Goal: Task Accomplishment & Management: Use online tool/utility

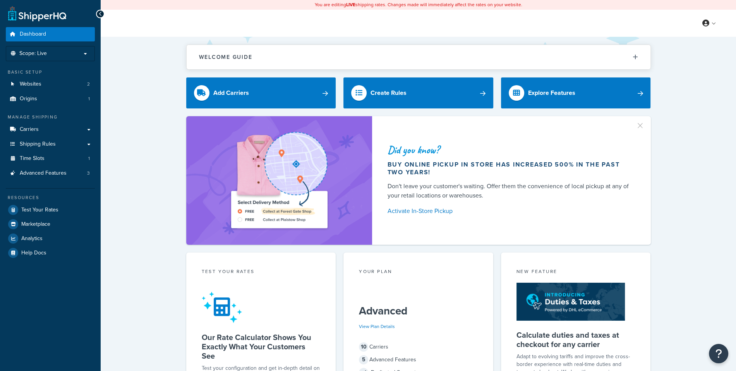
click at [426, 26] on div "My Profile Billing Global Settings Contact Us Logout" at bounding box center [419, 23] width 636 height 27
click at [57, 80] on link "Websites 2" at bounding box center [50, 84] width 89 height 14
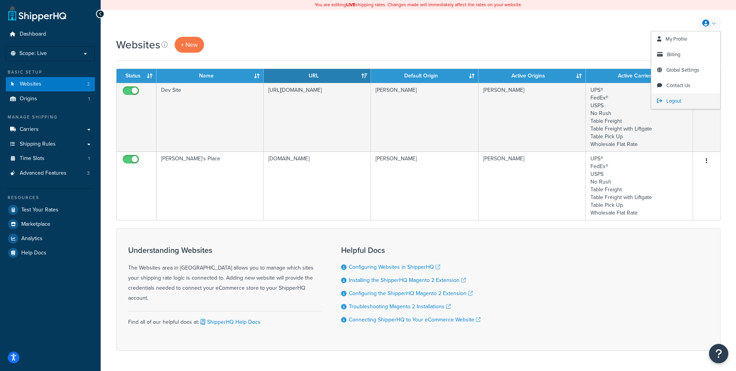
click at [679, 103] on span "Logout" at bounding box center [674, 100] width 15 height 7
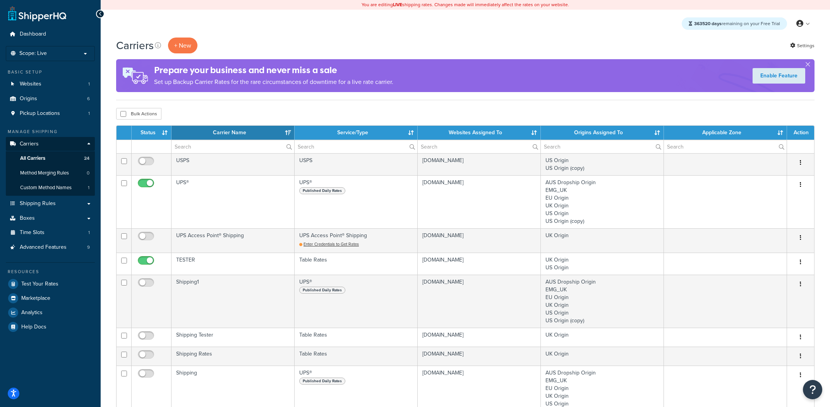
select select "15"
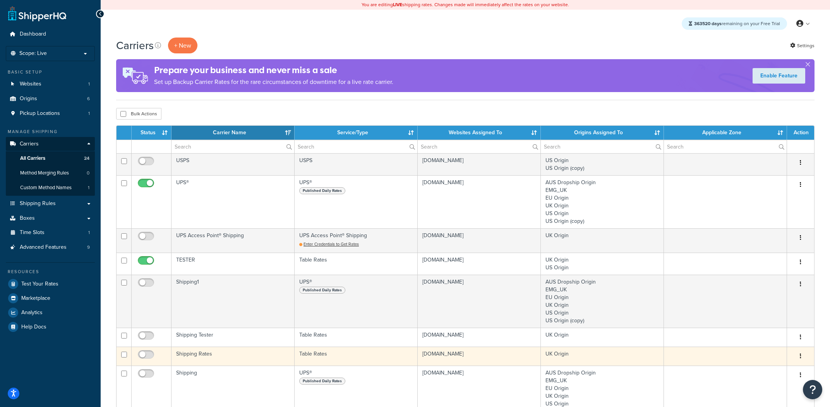
click at [210, 357] on td "Shipping Rates" at bounding box center [233, 356] width 123 height 19
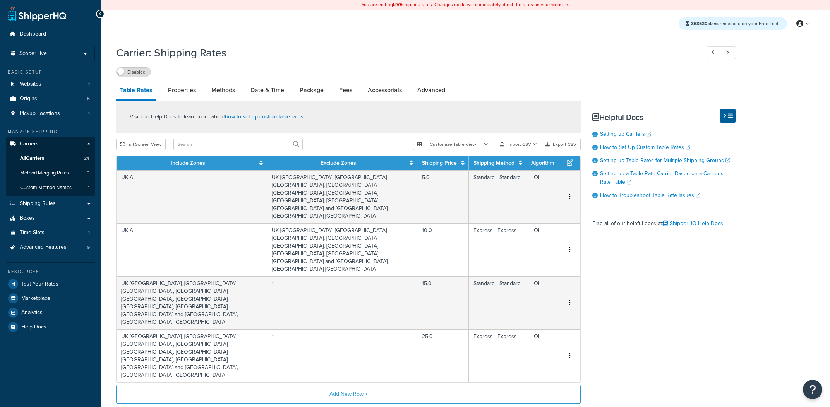
select select "25"
click at [408, 385] on button "Add New Row +" at bounding box center [348, 394] width 465 height 19
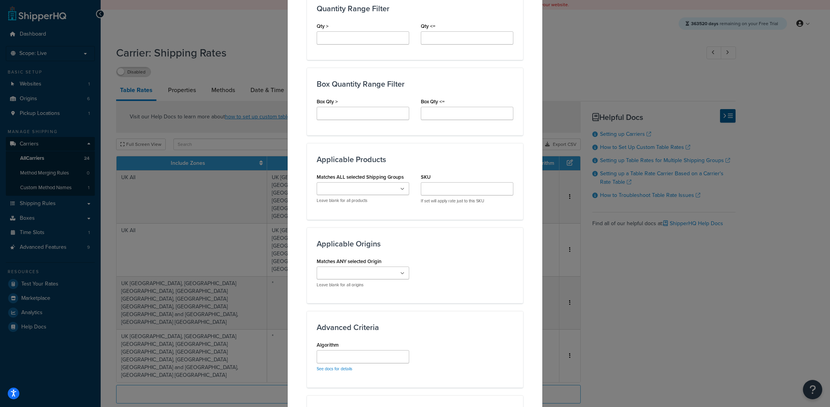
scroll to position [362, 0]
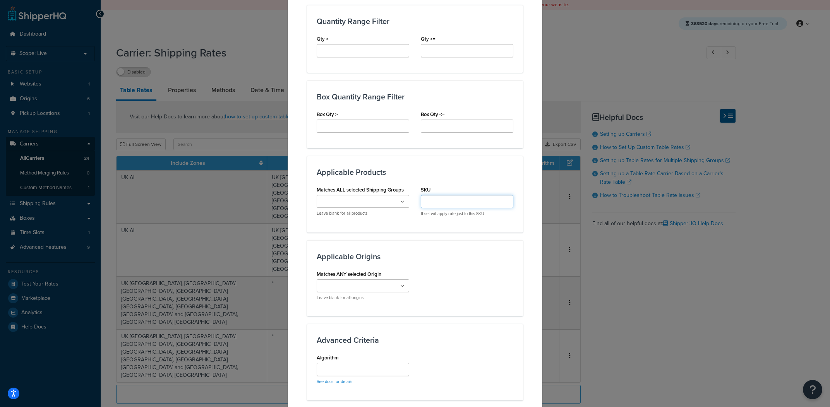
click at [455, 208] on input "SKU" at bounding box center [467, 201] width 93 height 13
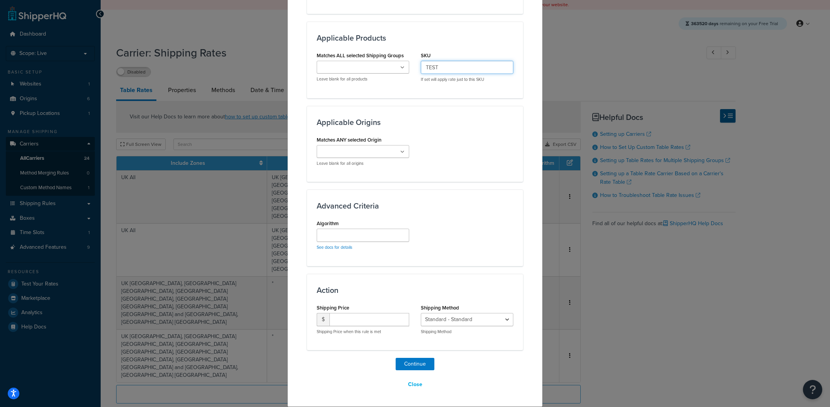
type input "TEST"
click at [383, 322] on input "number" at bounding box center [370, 319] width 80 height 13
type input "1"
click at [405, 364] on button "Continue" at bounding box center [415, 364] width 39 height 12
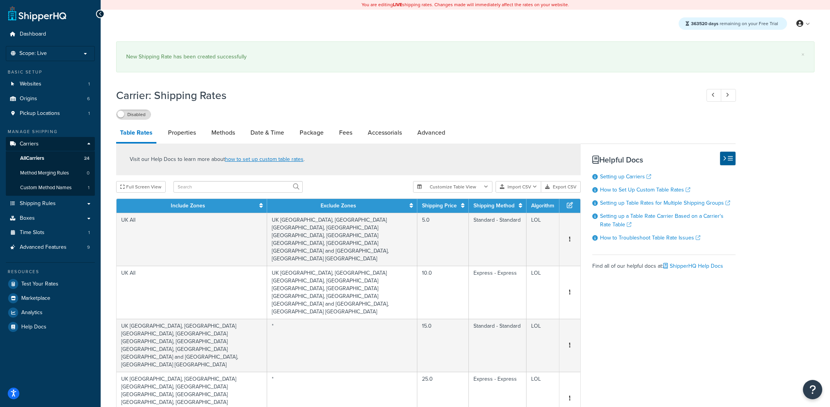
scroll to position [49, 0]
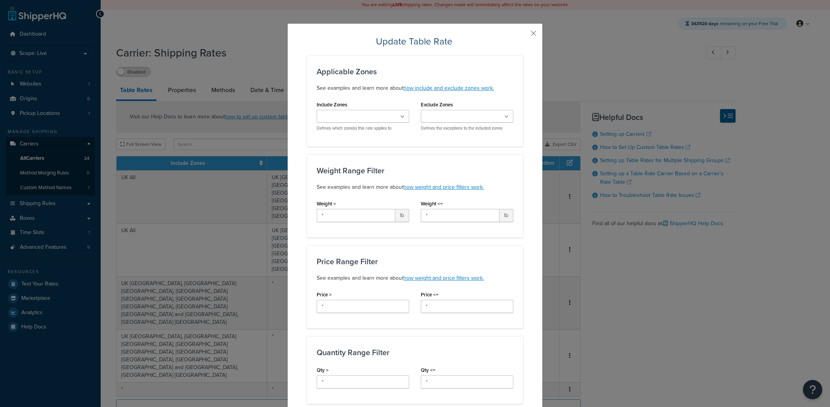
select select "25"
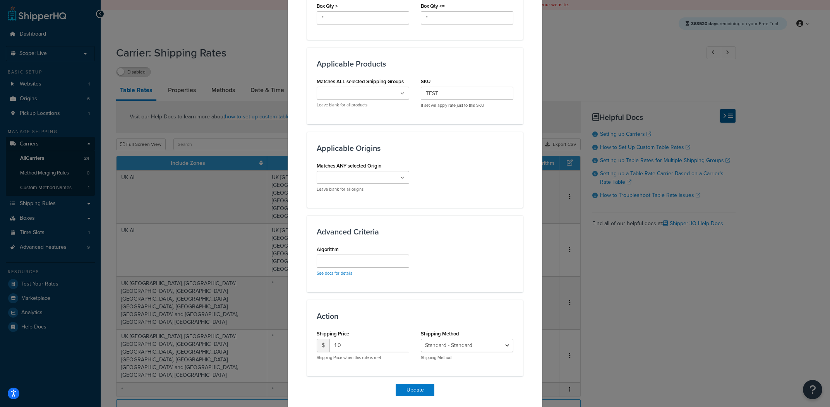
scroll to position [468, 0]
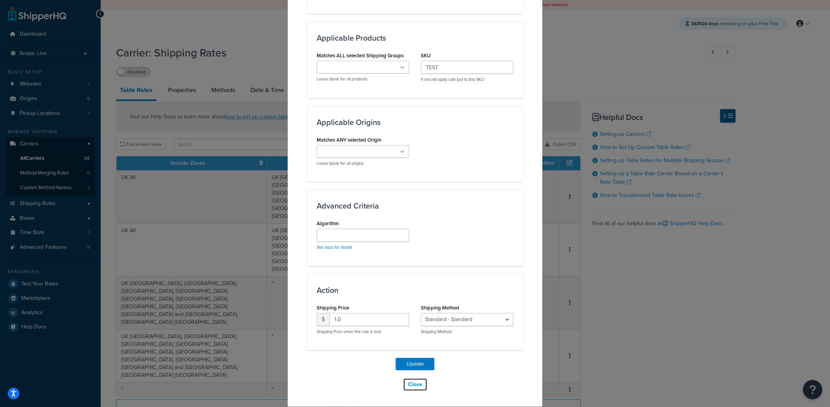
click at [421, 389] on button "Close" at bounding box center [415, 384] width 24 height 13
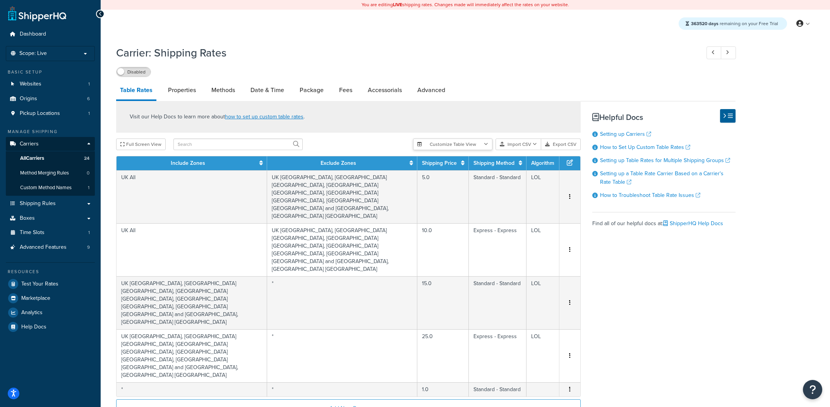
click at [467, 147] on button "Customize Table View" at bounding box center [452, 145] width 79 height 12
click at [470, 174] on label "Show selected columns" at bounding box center [452, 173] width 67 height 11
click at [425, 174] on input "Show selected columns" at bounding box center [422, 174] width 6 height 6
radio input "true"
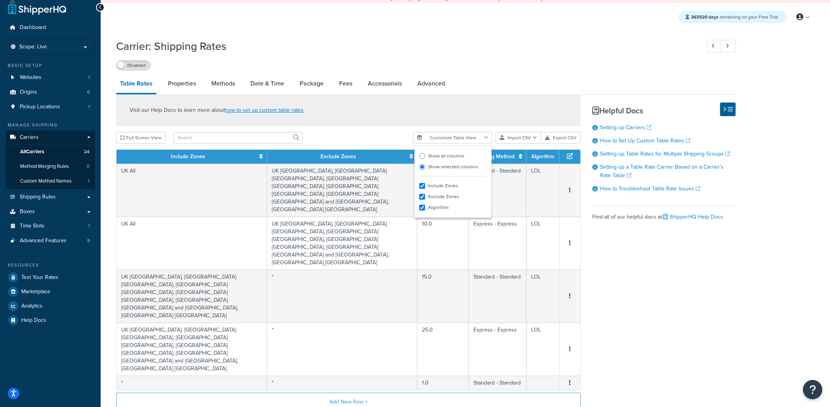
click at [452, 156] on label "Show all columns" at bounding box center [452, 156] width 67 height 11
click at [425, 156] on input "Show all columns" at bounding box center [422, 156] width 6 height 6
radio input "true"
click at [470, 68] on div "Disabled" at bounding box center [426, 65] width 620 height 11
click at [152, 137] on button "Full Screen View" at bounding box center [141, 138] width 50 height 12
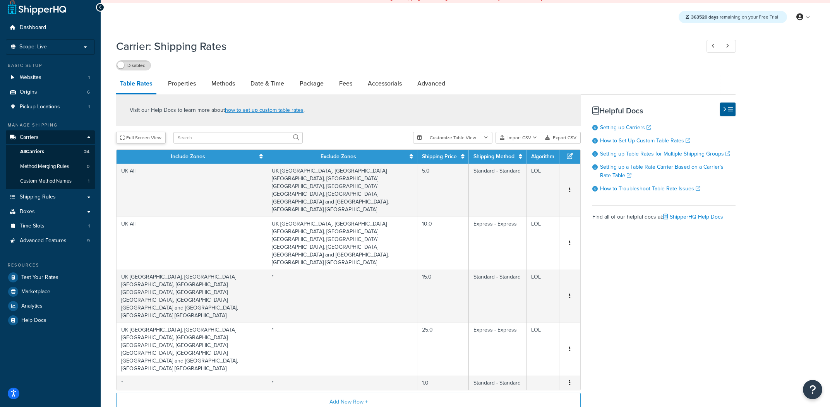
scroll to position [0, 0]
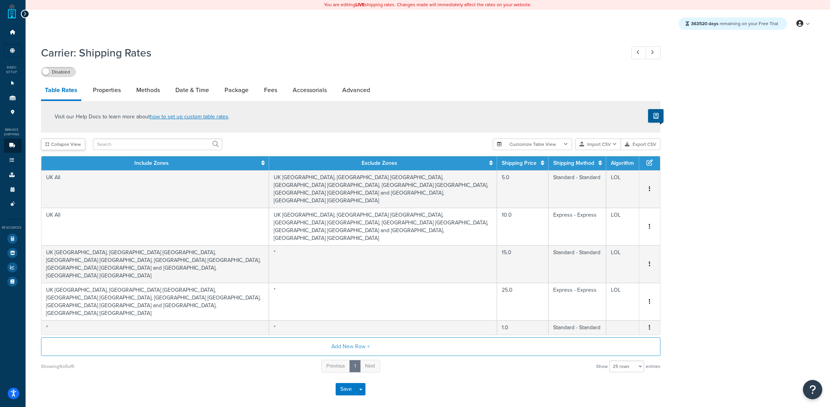
click at [65, 144] on button "Collapse View" at bounding box center [63, 145] width 44 height 12
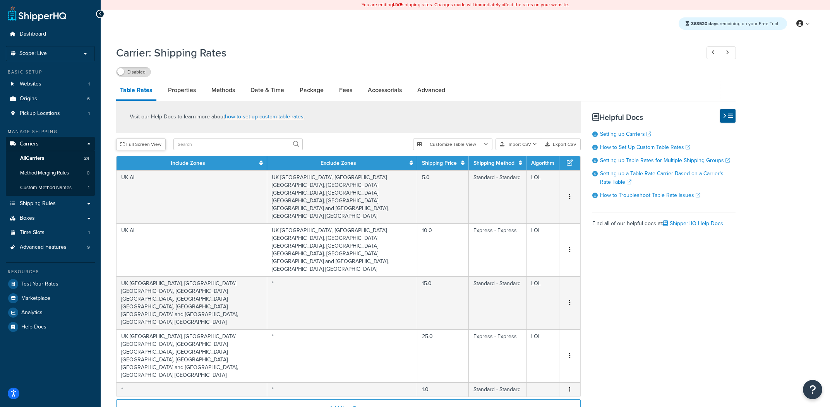
click at [125, 145] on button "Full Screen View" at bounding box center [141, 145] width 50 height 12
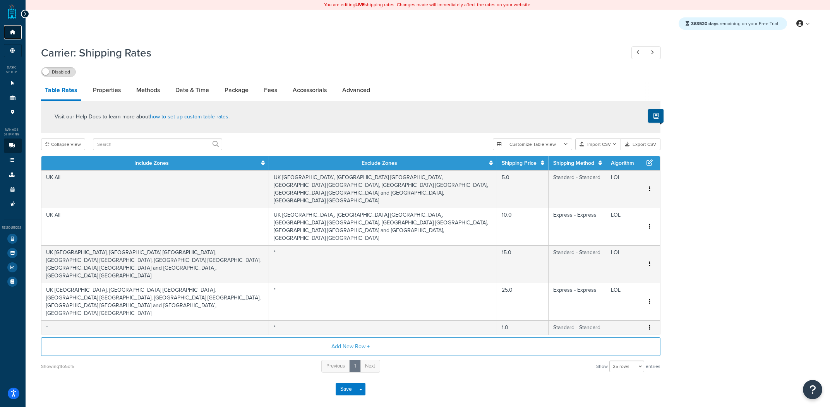
click at [15, 30] on link "Dashboard" at bounding box center [13, 32] width 18 height 14
